Goal: Information Seeking & Learning: Learn about a topic

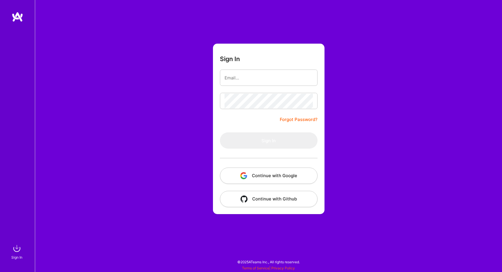
click at [267, 179] on button "Continue with Google" at bounding box center [269, 175] width 98 height 16
click at [283, 174] on button "Continue with Google" at bounding box center [269, 175] width 98 height 16
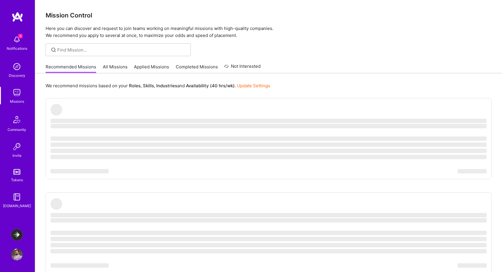
click at [14, 39] on img at bounding box center [17, 40] width 12 height 12
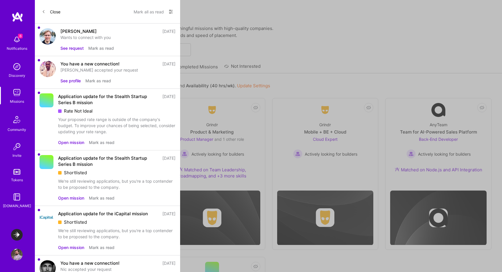
click at [71, 46] on button "See request" at bounding box center [71, 48] width 23 height 6
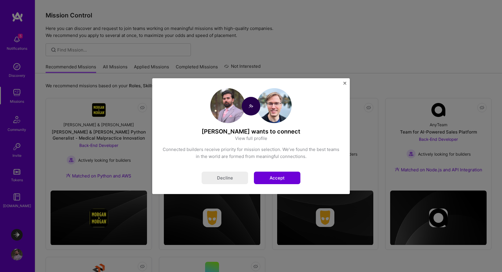
click at [279, 178] on button "Accept" at bounding box center [277, 177] width 46 height 12
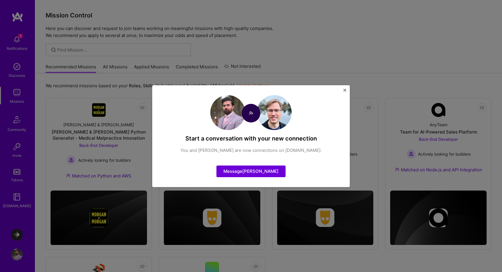
click at [345, 90] on img "Close" at bounding box center [344, 90] width 3 height 3
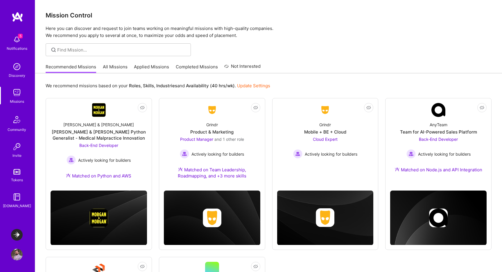
click at [14, 125] on img at bounding box center [17, 119] width 14 height 14
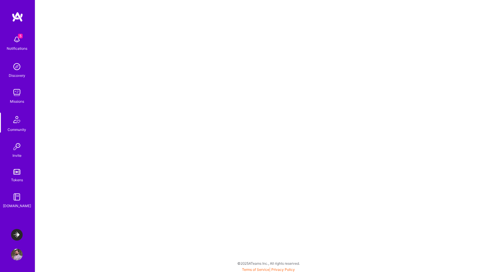
click at [24, 45] on div "5 Notifications" at bounding box center [17, 43] width 36 height 20
click at [16, 73] on div "Discovery" at bounding box center [17, 75] width 17 height 6
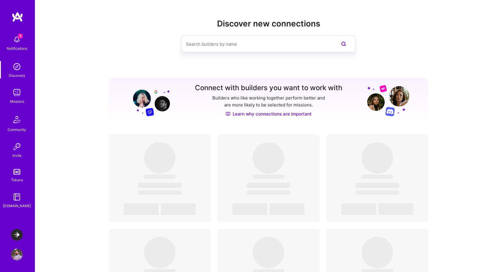
click at [16, 94] on img at bounding box center [17, 93] width 12 height 12
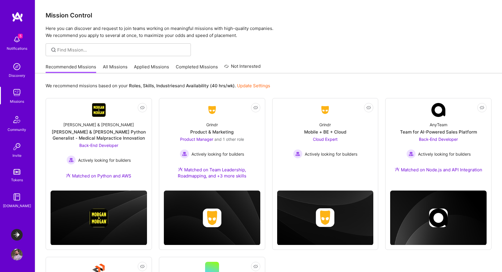
click at [13, 69] on img at bounding box center [17, 67] width 12 height 12
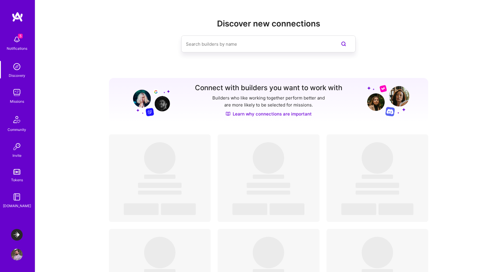
click at [209, 48] on input at bounding box center [257, 44] width 142 height 15
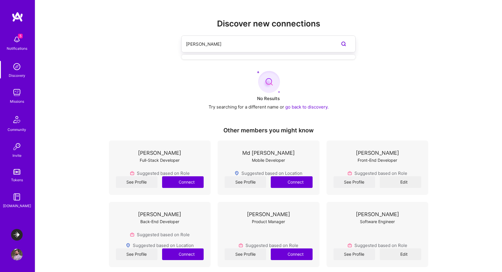
type input "[PERSON_NAME]"
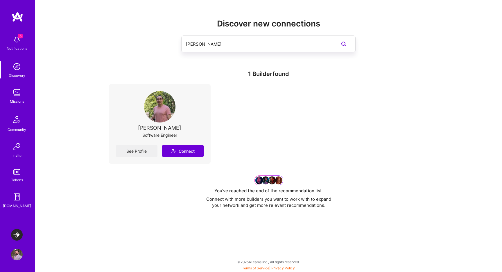
click at [150, 115] on img at bounding box center [159, 106] width 31 height 31
click at [134, 152] on link "See Profile" at bounding box center [137, 151] width 42 height 12
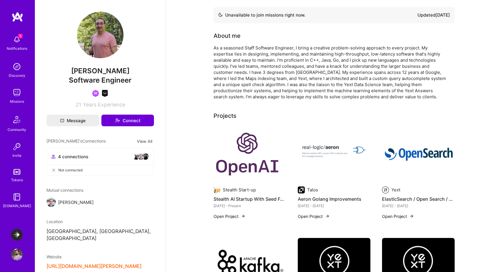
click at [310, 68] on div "As a seasoned Staff Software Engineer, I bring a creative problem-solving appro…" at bounding box center [329, 72] width 232 height 55
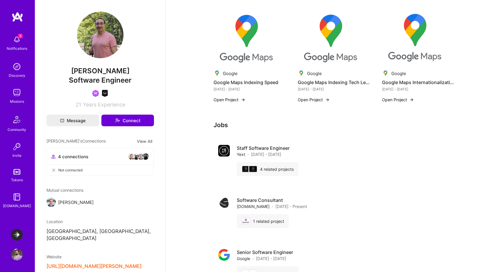
scroll to position [474, 0]
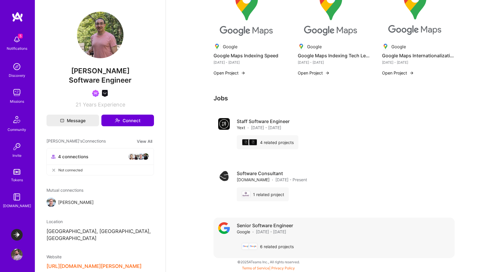
click at [227, 225] on img at bounding box center [224, 228] width 12 height 12
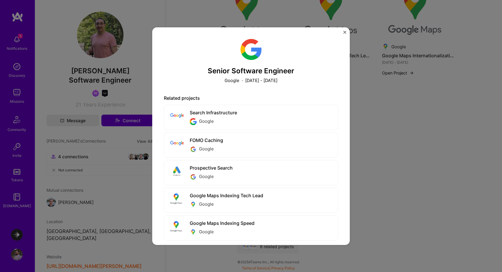
click at [266, 74] on h3 "Senior Software Engineer" at bounding box center [251, 71] width 174 height 8
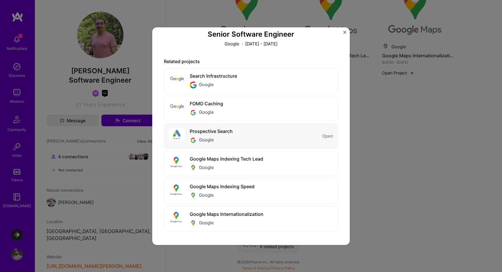
scroll to position [37, 0]
click at [366, 202] on div "Senior Software Engineer Google · [DATE] - [DATE] Related projects Search Infra…" at bounding box center [251, 136] width 502 height 272
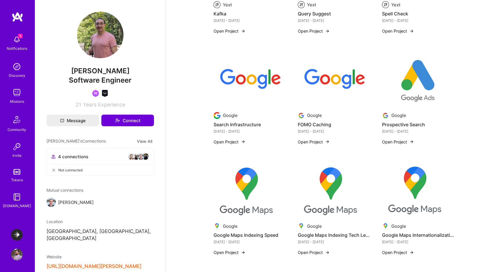
scroll to position [296, 0]
